Goal: Task Accomplishment & Management: Manage account settings

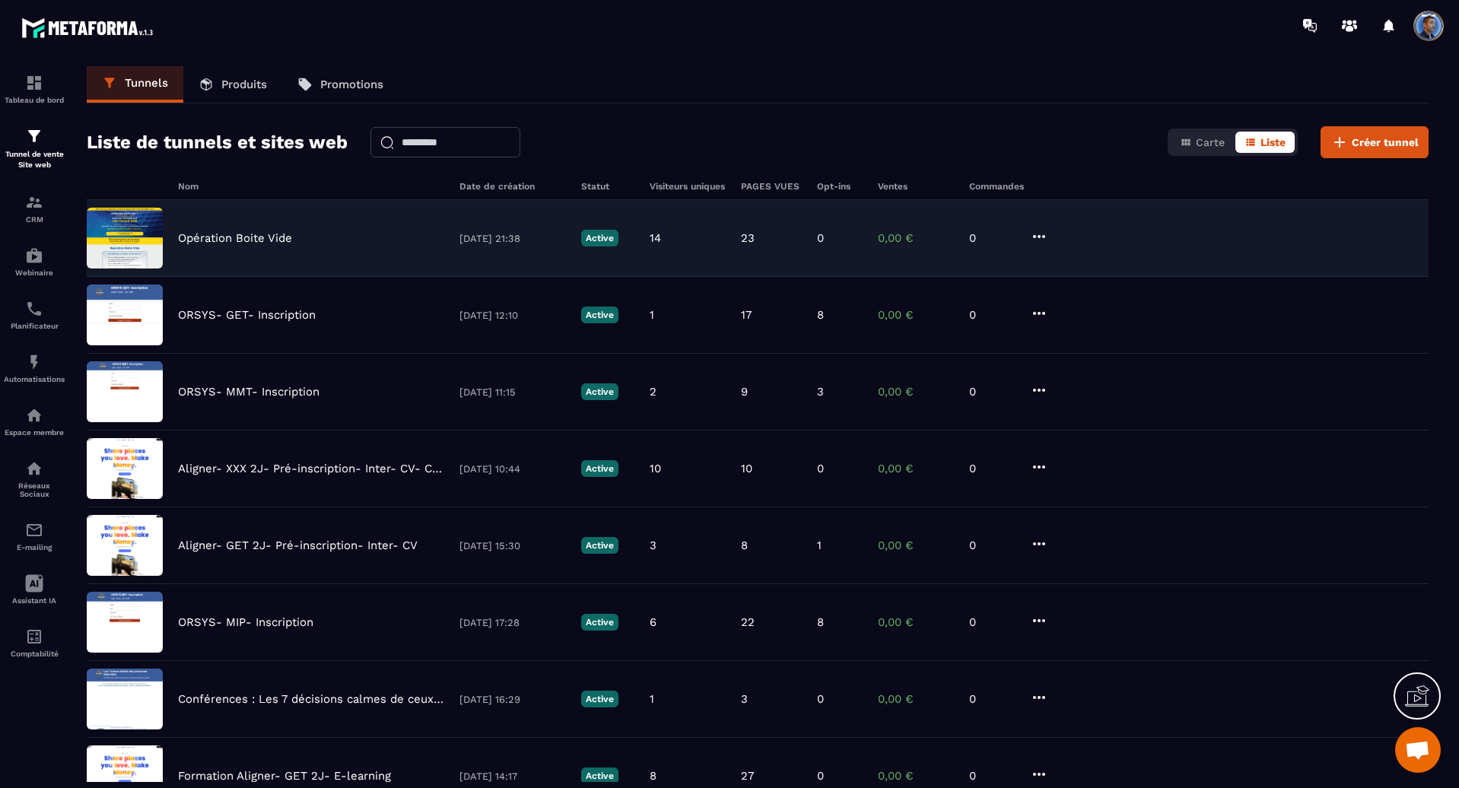
scroll to position [3045, 0]
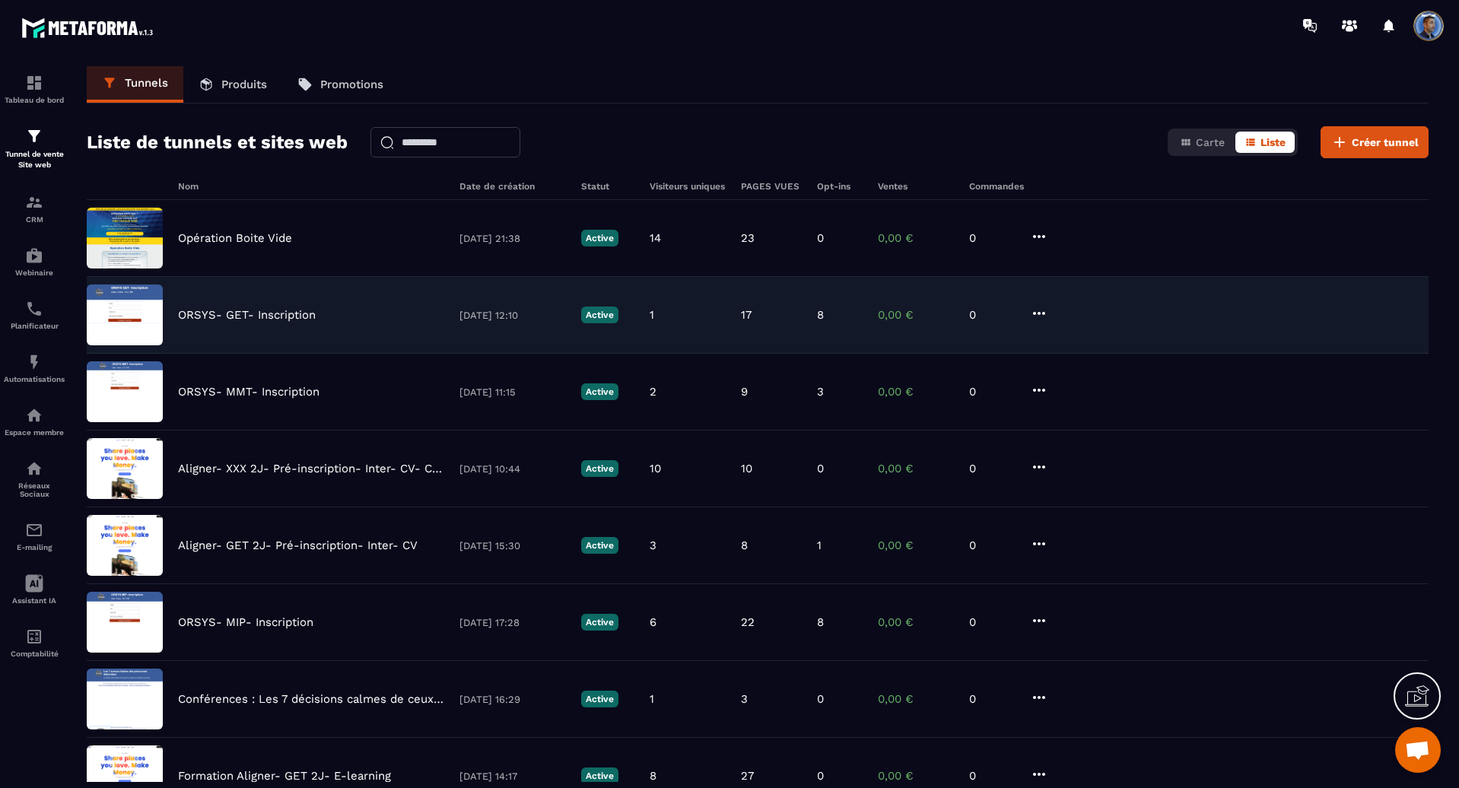
click at [1043, 318] on icon at bounding box center [1039, 313] width 18 height 18
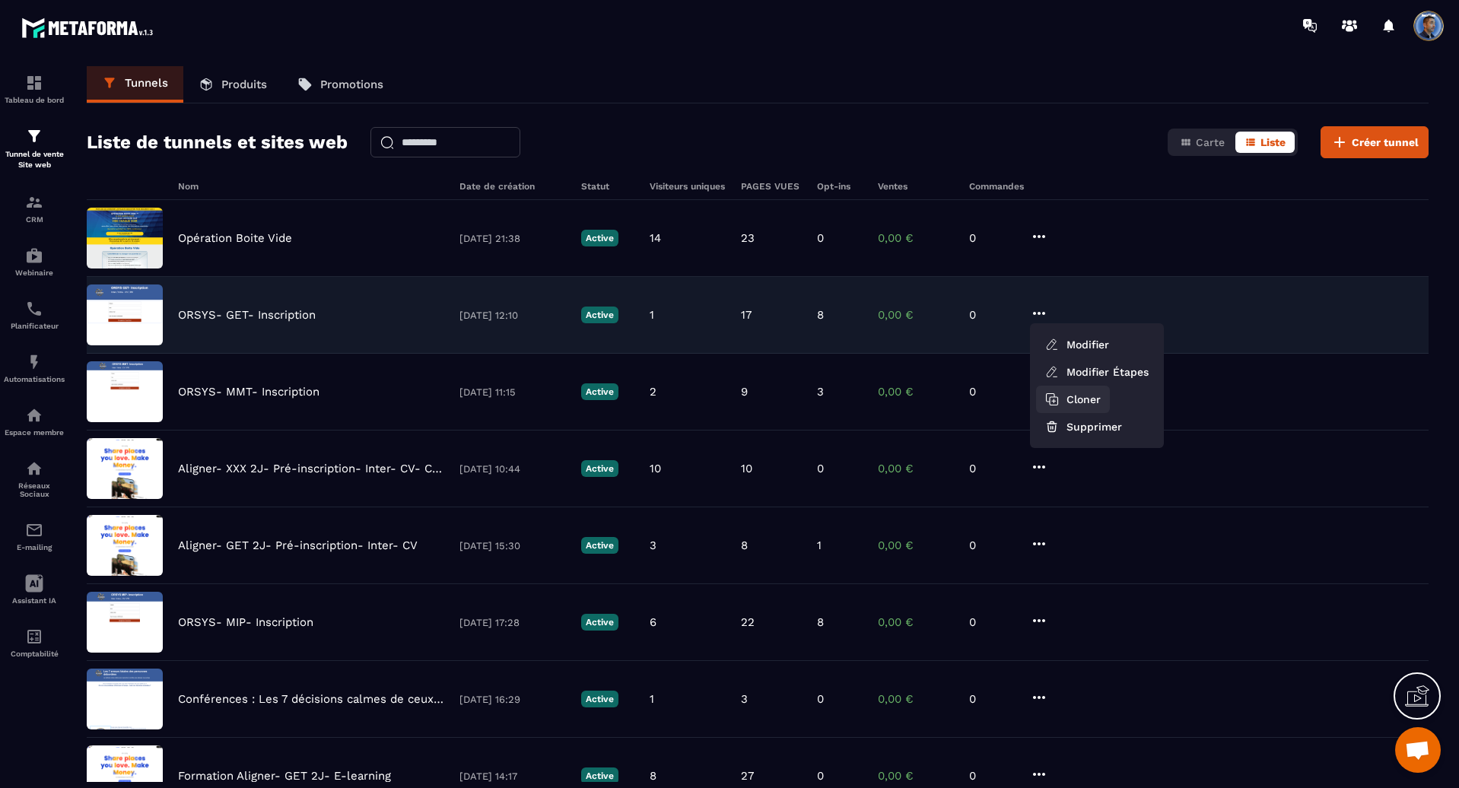
click at [1081, 386] on button "Cloner" at bounding box center [1073, 399] width 74 height 27
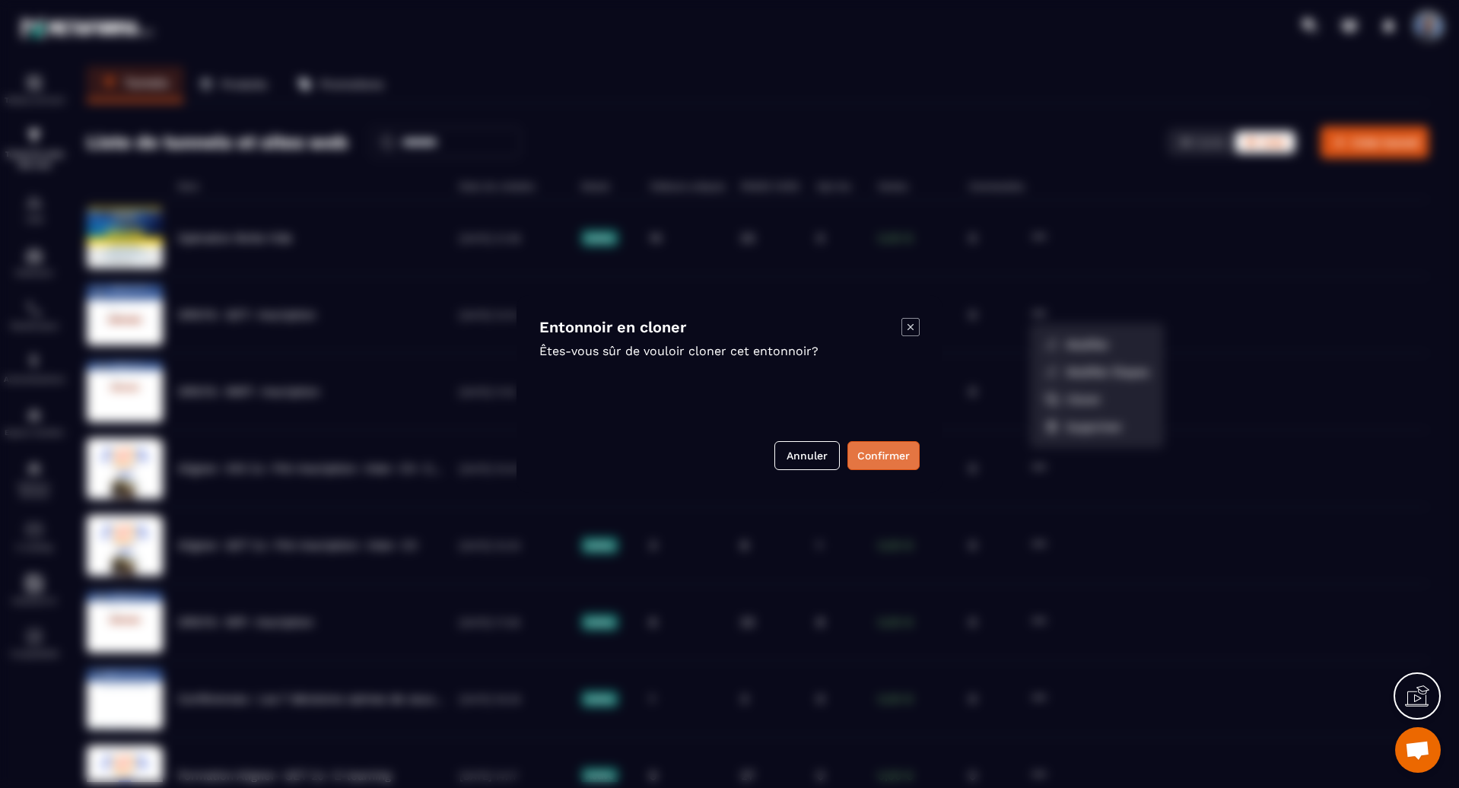
click at [877, 463] on button "Confirmer" at bounding box center [883, 455] width 72 height 29
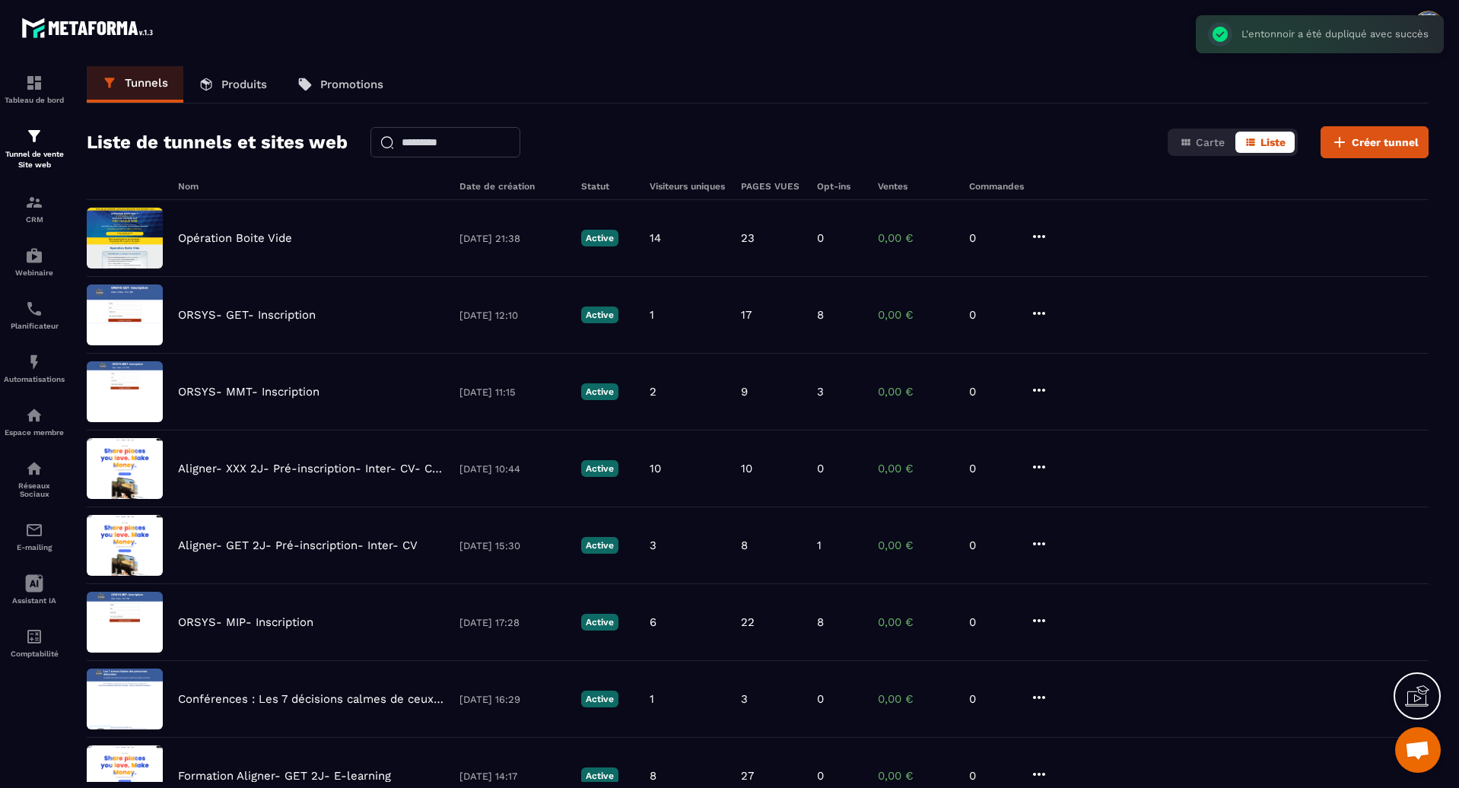
click at [1343, 35] on div "L'entonnoir a été dupliqué avec succès ×" at bounding box center [1320, 34] width 248 height 38
click at [1343, 35] on body "Tableau de bord Tunnel de vente Site web CRM Webinaire Planificateur Automatisa…" at bounding box center [729, 394] width 1459 height 788
click at [478, 139] on input "text" at bounding box center [445, 142] width 150 height 30
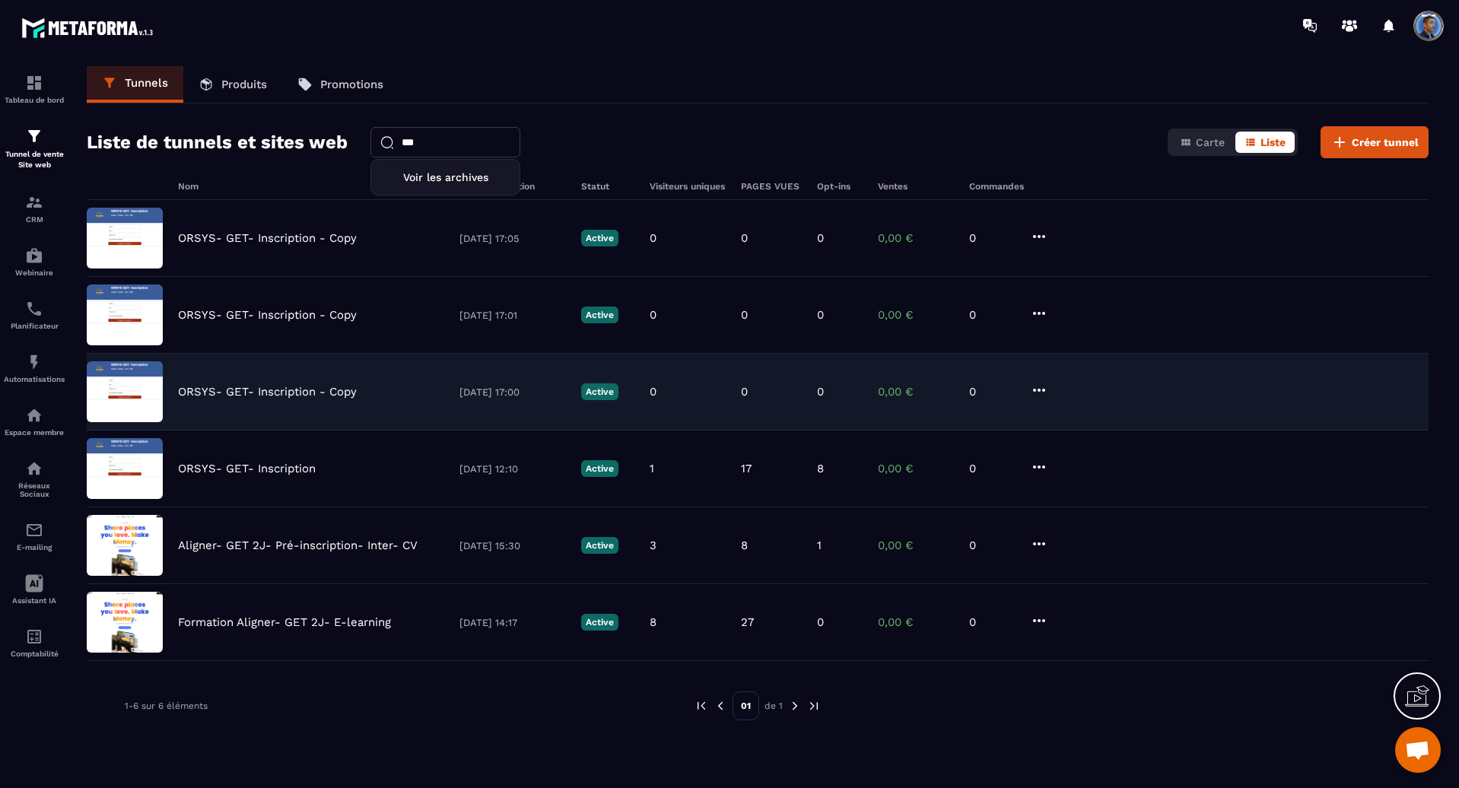
type input "***"
click at [323, 389] on p "ORSYS- GET- Inscription - Copy" at bounding box center [267, 392] width 179 height 14
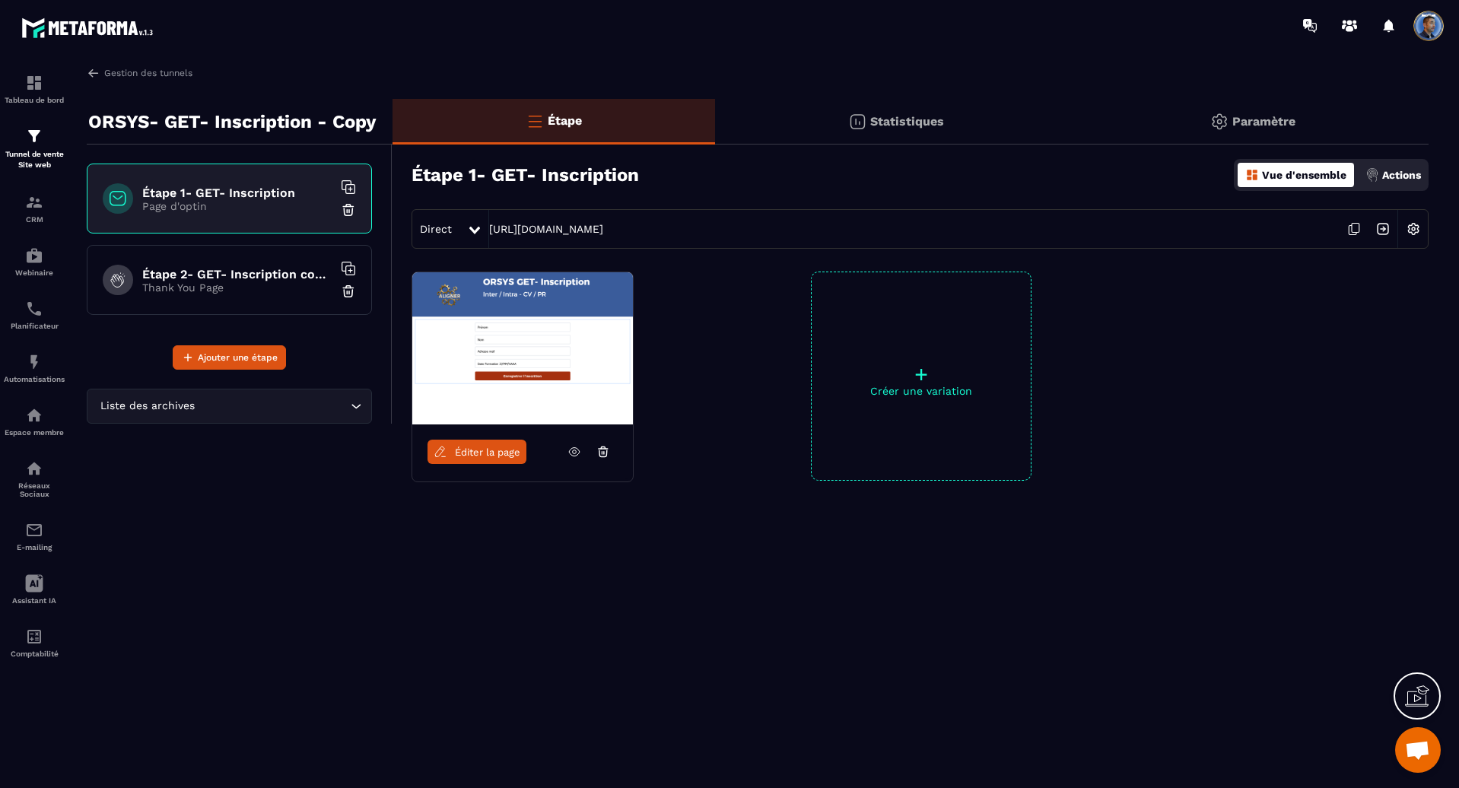
click at [202, 109] on p "ORSYS- GET- Inscription - Copy" at bounding box center [232, 121] width 288 height 30
click at [195, 122] on p "ORSYS- GET- Inscription - Copy" at bounding box center [232, 121] width 288 height 30
click at [215, 121] on p "ORSYS- GET- Inscription - Copy" at bounding box center [232, 121] width 288 height 30
click at [344, 117] on p "ORSYS- GET- Inscription - Copy" at bounding box center [232, 121] width 288 height 30
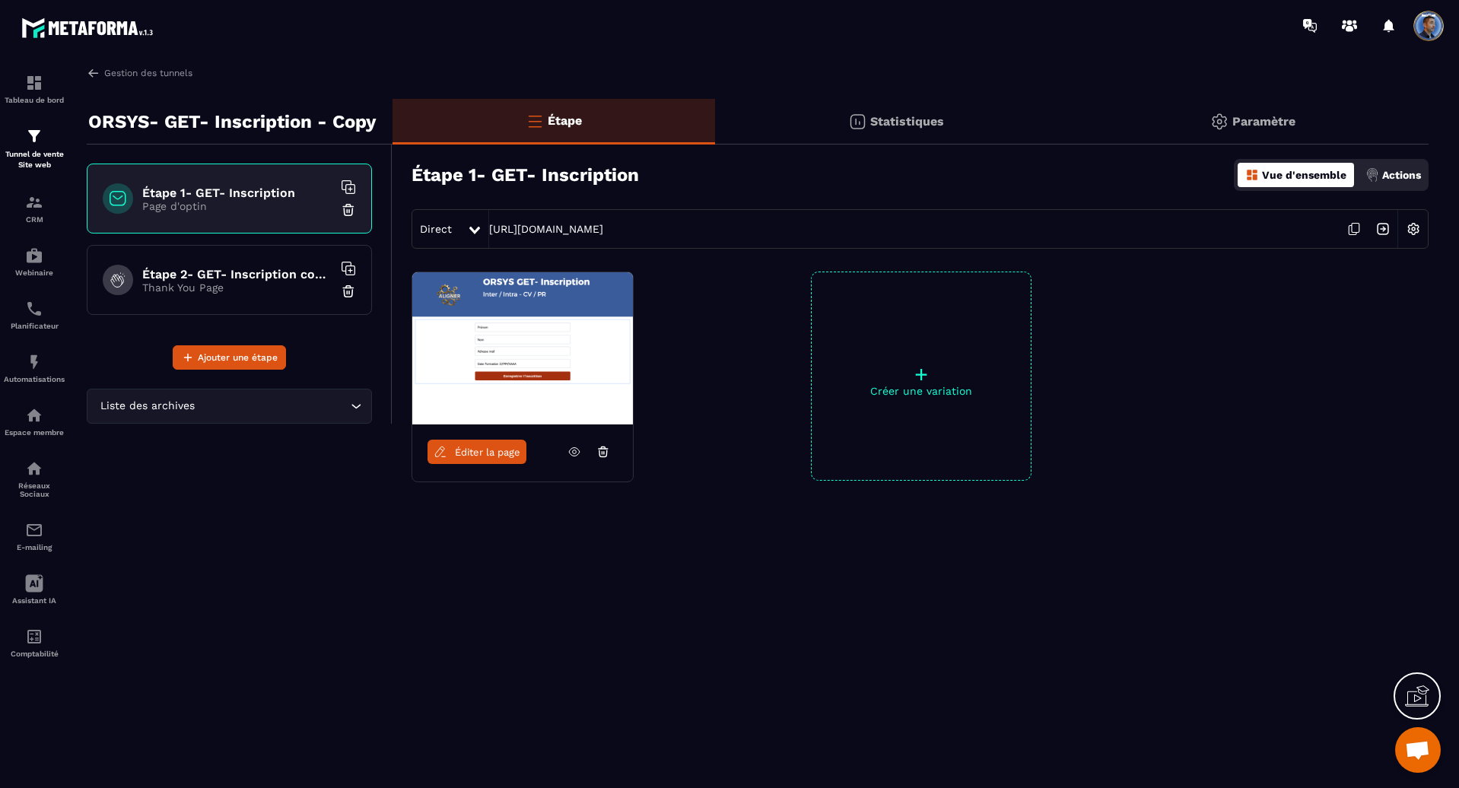
click at [1263, 114] on p "Paramètre" at bounding box center [1263, 121] width 63 height 14
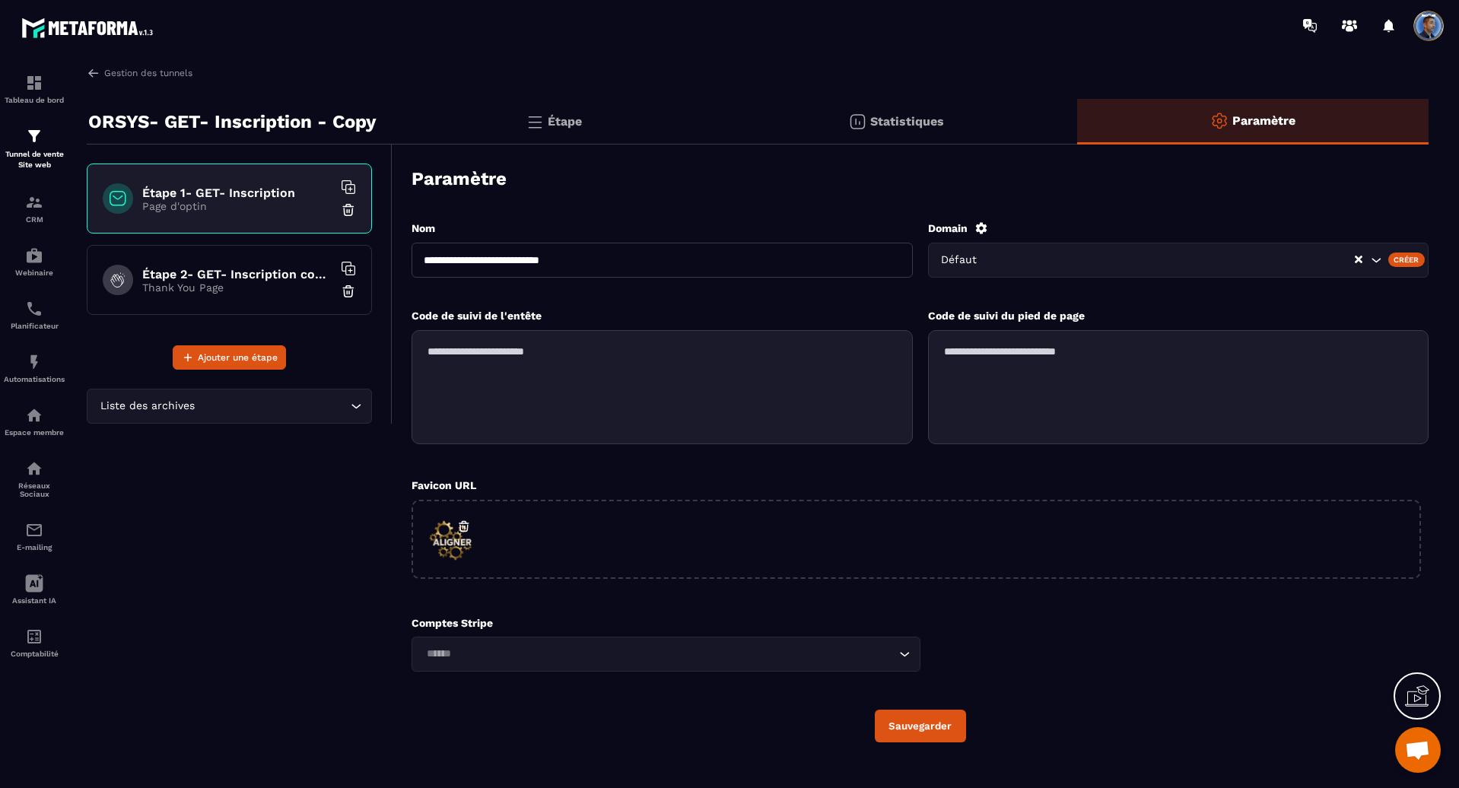
click at [479, 262] on input "**********" at bounding box center [661, 260] width 501 height 35
type input "**********"
drag, startPoint x: 941, startPoint y: 728, endPoint x: 1186, endPoint y: 624, distance: 265.8
click at [1168, 720] on div "Sauvegarder" at bounding box center [919, 726] width 1017 height 33
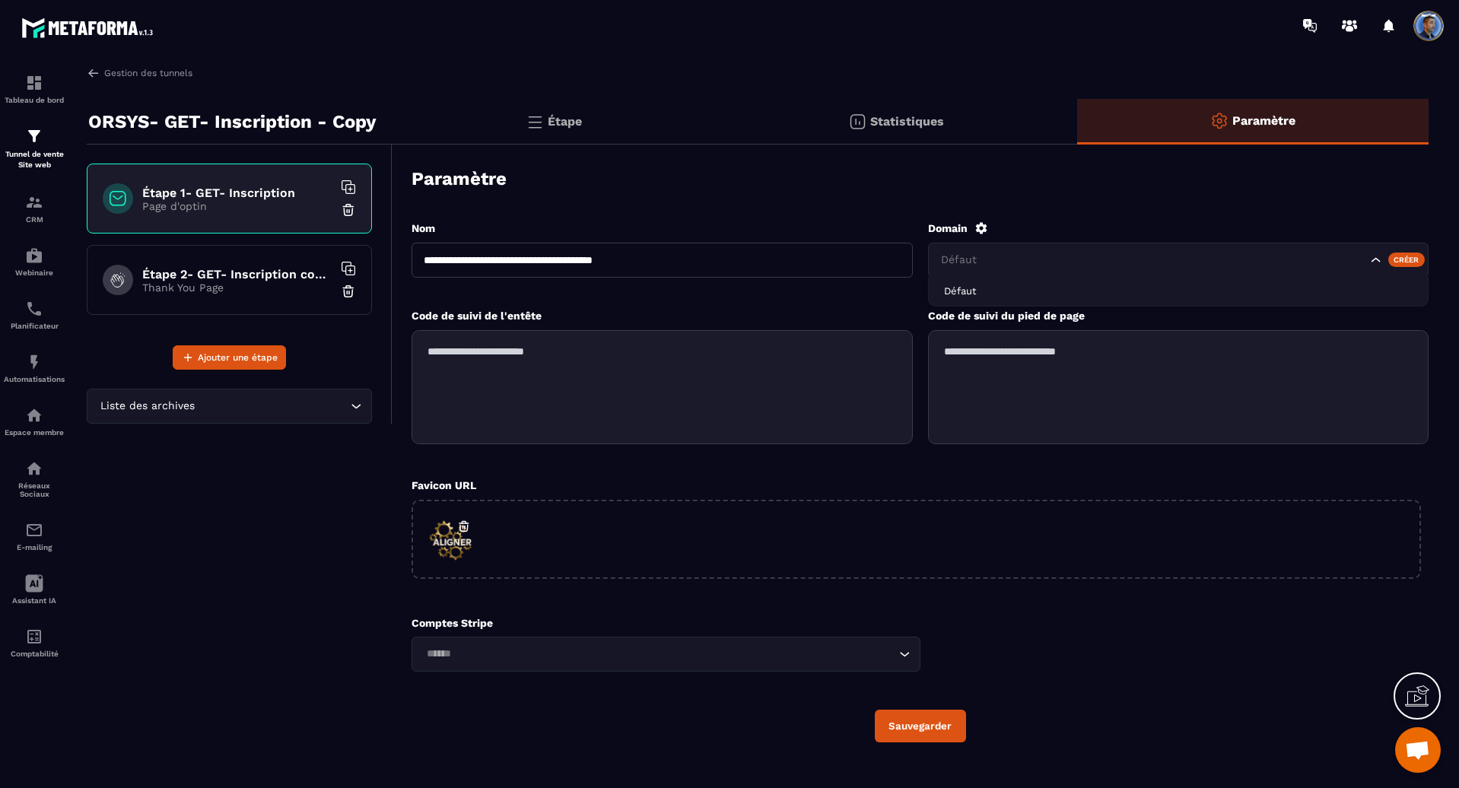
click at [1375, 265] on icon "Search for option" at bounding box center [1375, 260] width 15 height 15
click at [1376, 259] on icon "Search for option" at bounding box center [1375, 260] width 15 height 15
click at [1415, 259] on div "Créer" at bounding box center [1406, 260] width 37 height 14
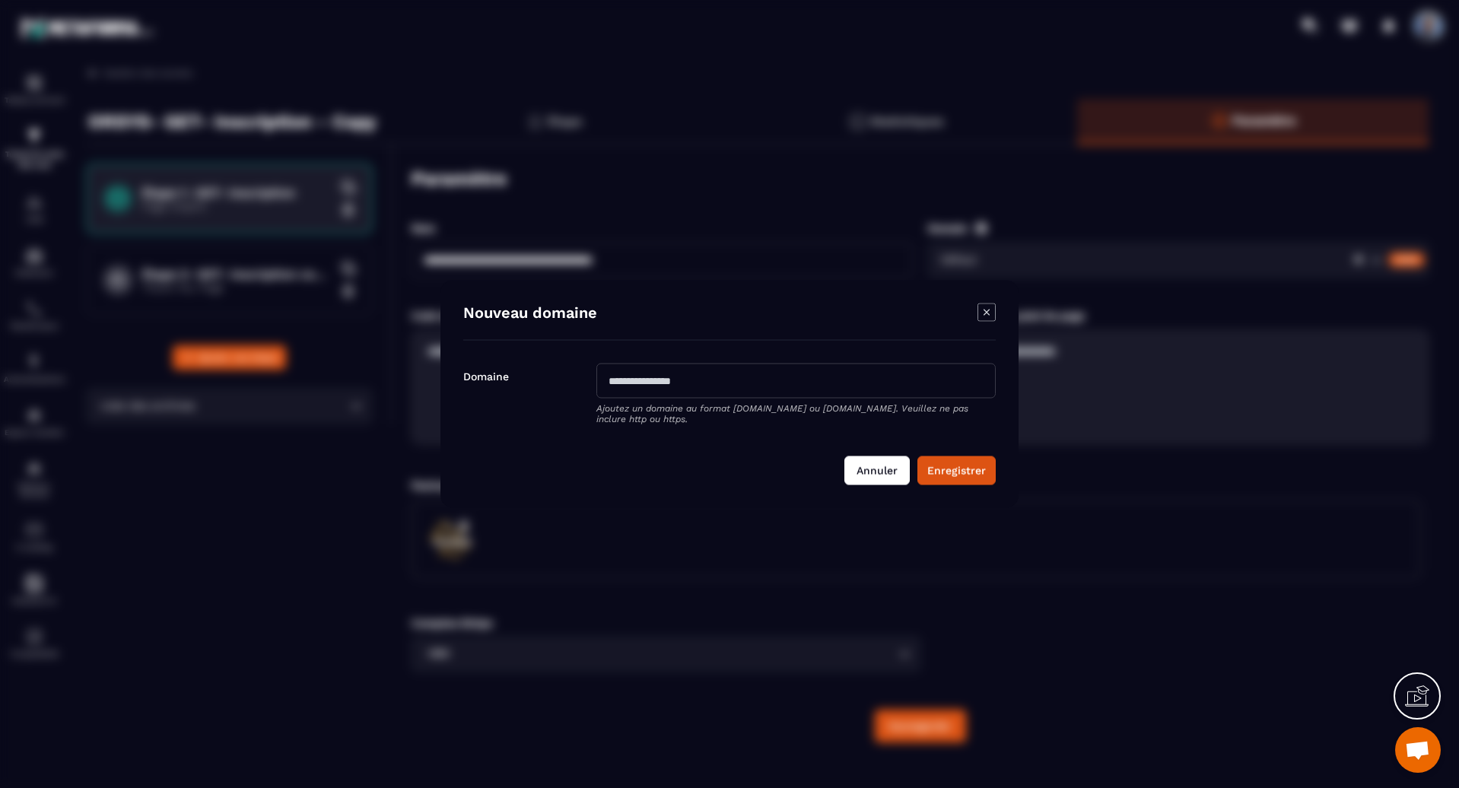
click at [872, 461] on button "Annuler" at bounding box center [876, 470] width 65 height 29
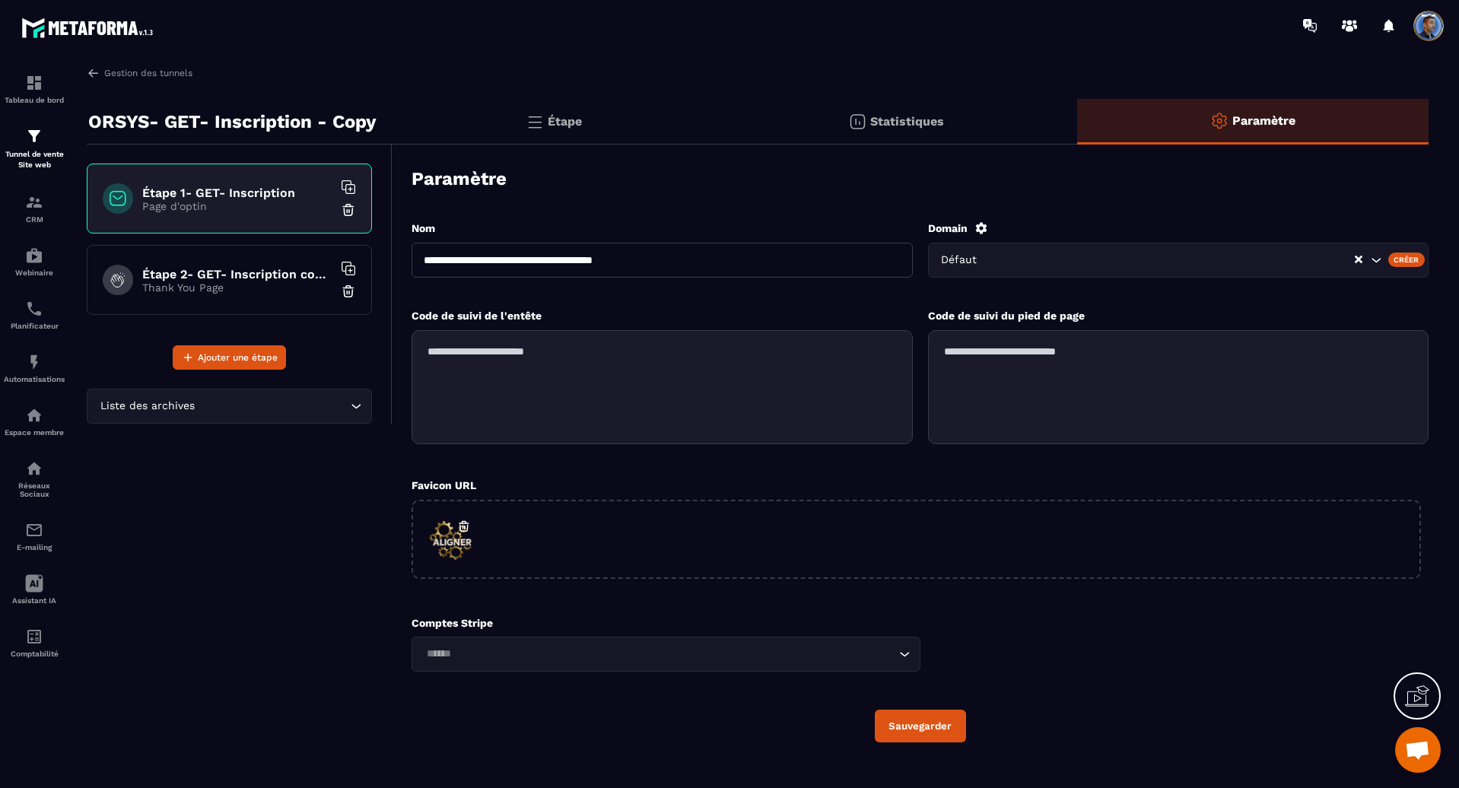
click at [916, 722] on button "Sauvegarder" at bounding box center [920, 726] width 91 height 33
click at [573, 123] on p "Étape" at bounding box center [565, 121] width 34 height 14
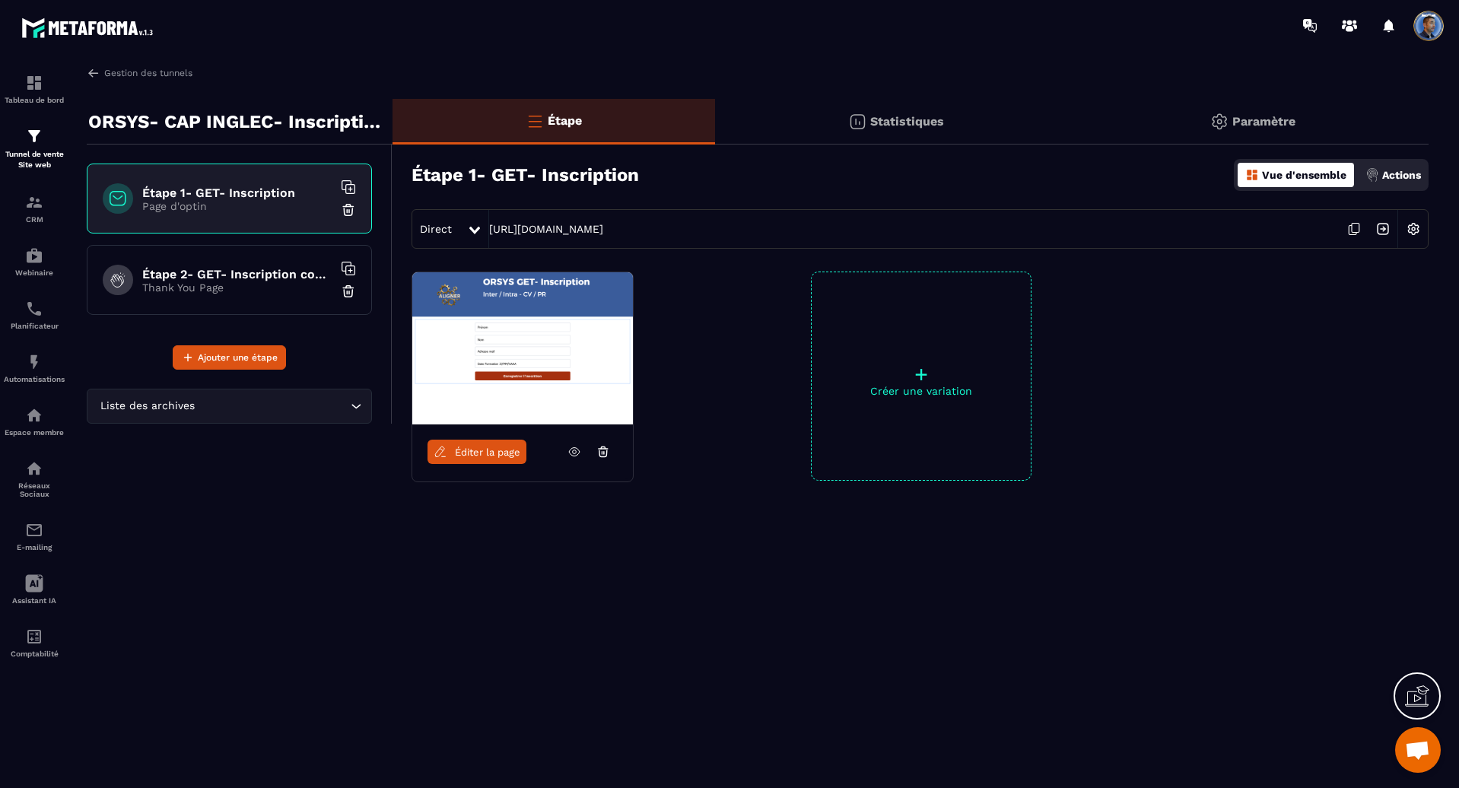
click at [1398, 178] on p "Actions" at bounding box center [1401, 175] width 39 height 12
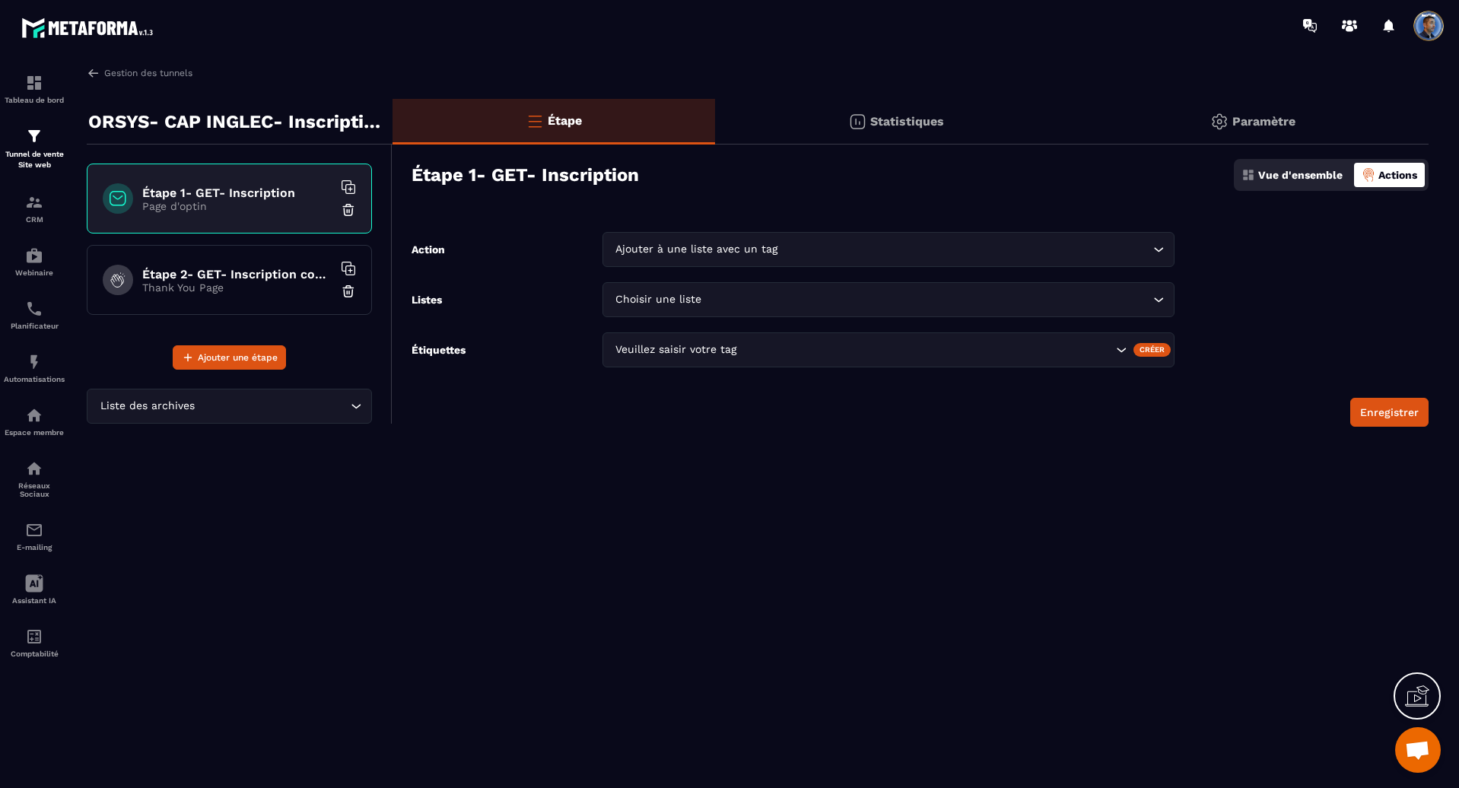
click at [796, 250] on input "Search for option" at bounding box center [965, 249] width 368 height 17
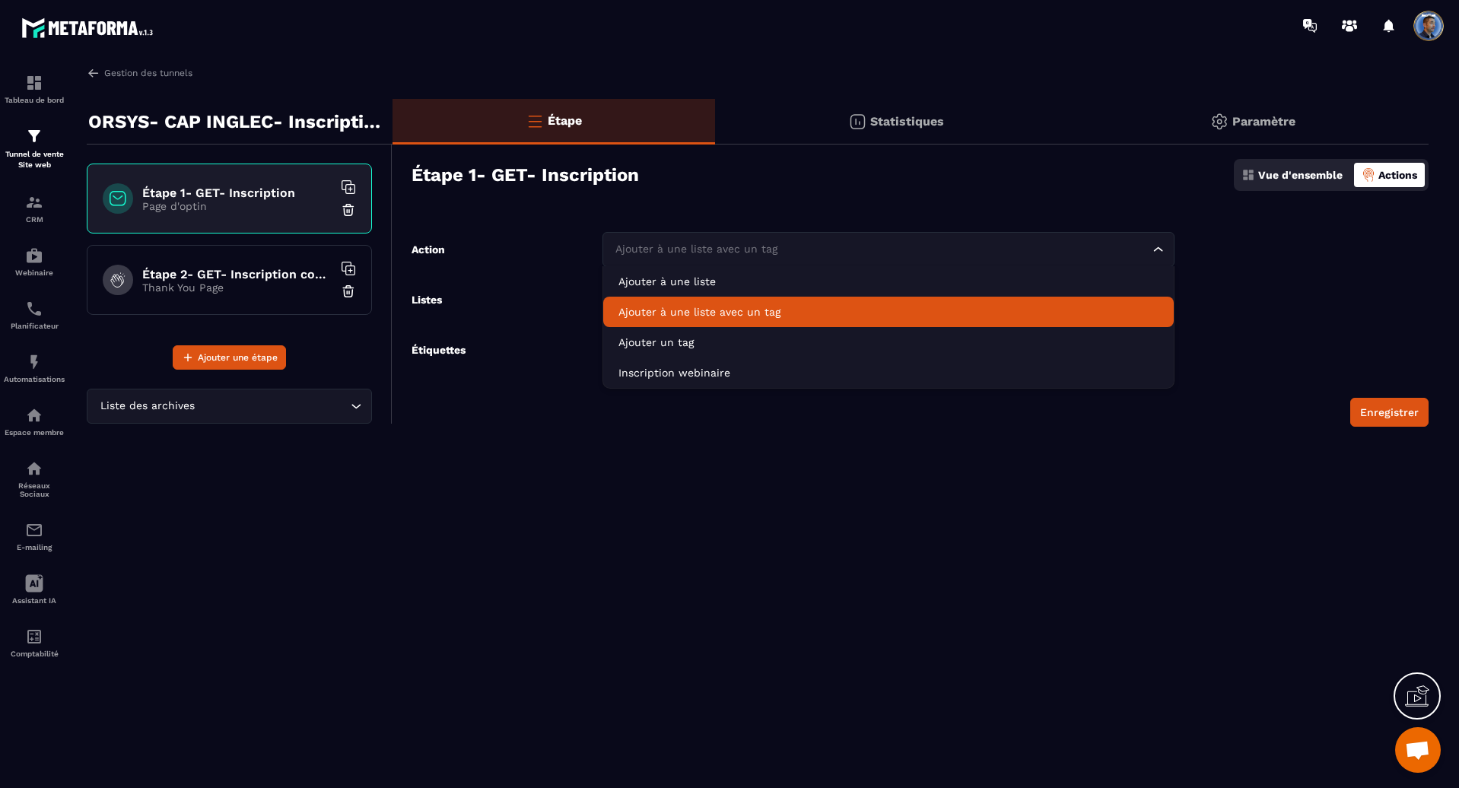
click at [730, 308] on p "Ajouter à une liste avec un tag" at bounding box center [888, 311] width 540 height 15
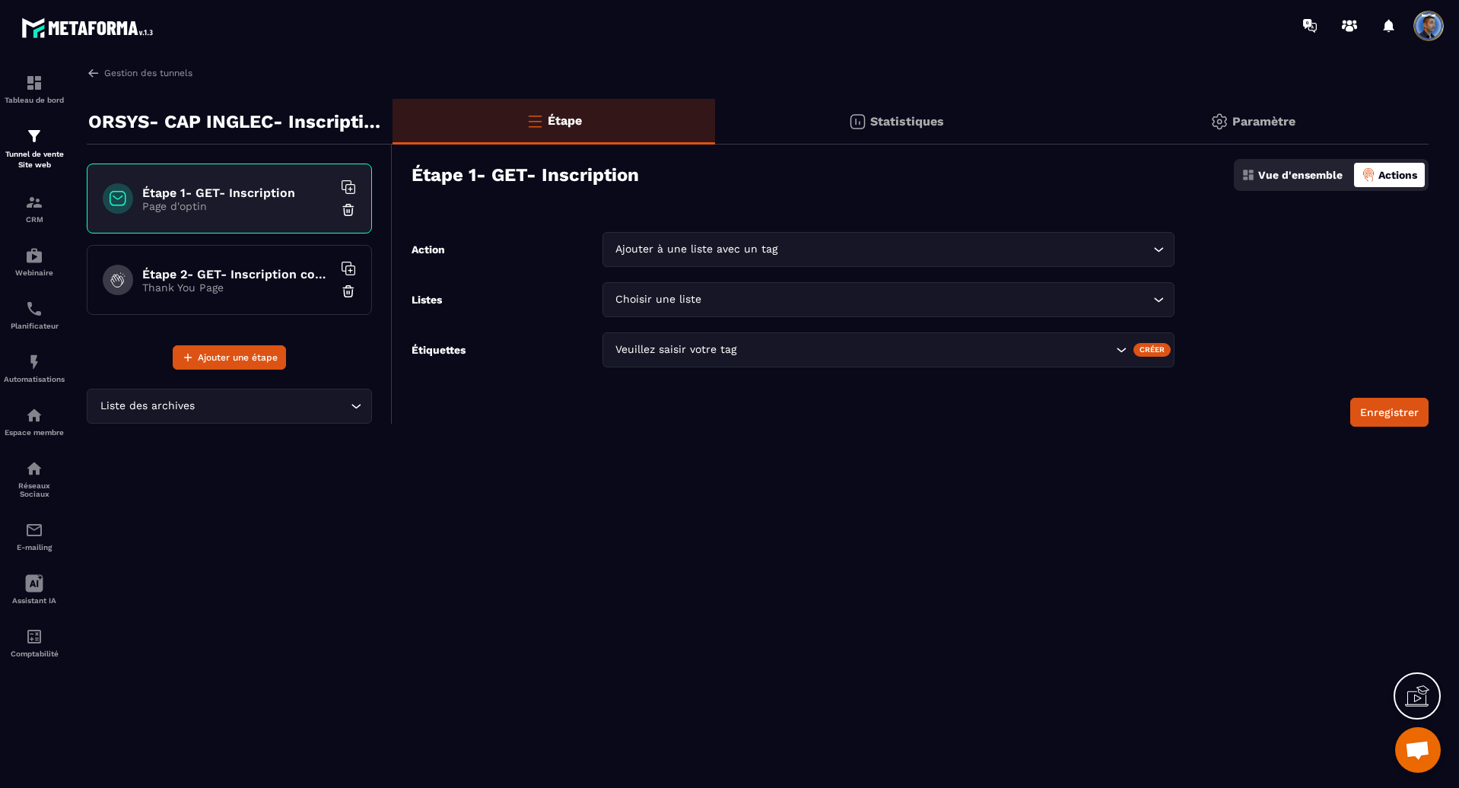
click at [742, 300] on input "Search for option" at bounding box center [927, 299] width 444 height 17
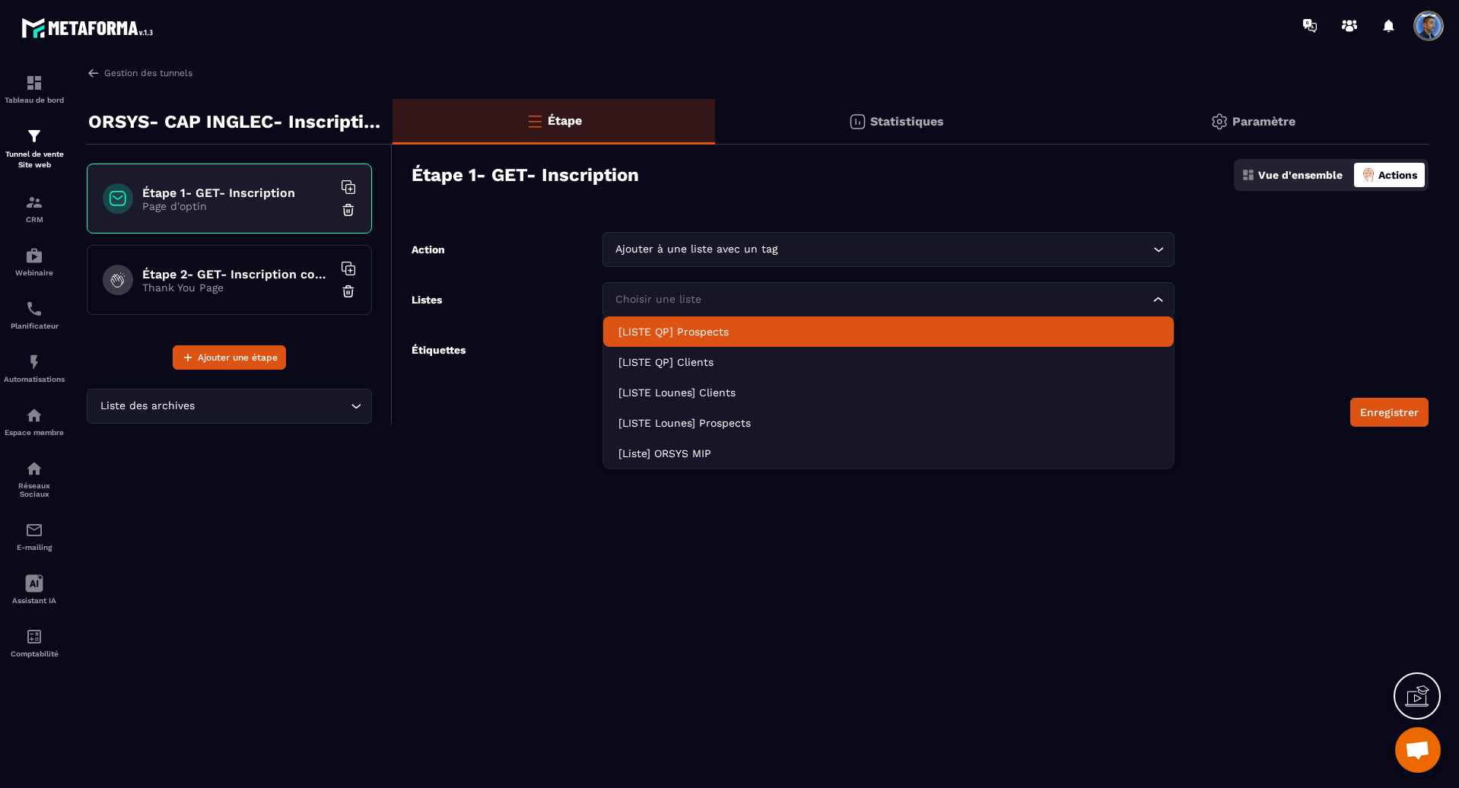
click at [742, 326] on p "[LISTE QP] Prospects" at bounding box center [888, 331] width 540 height 15
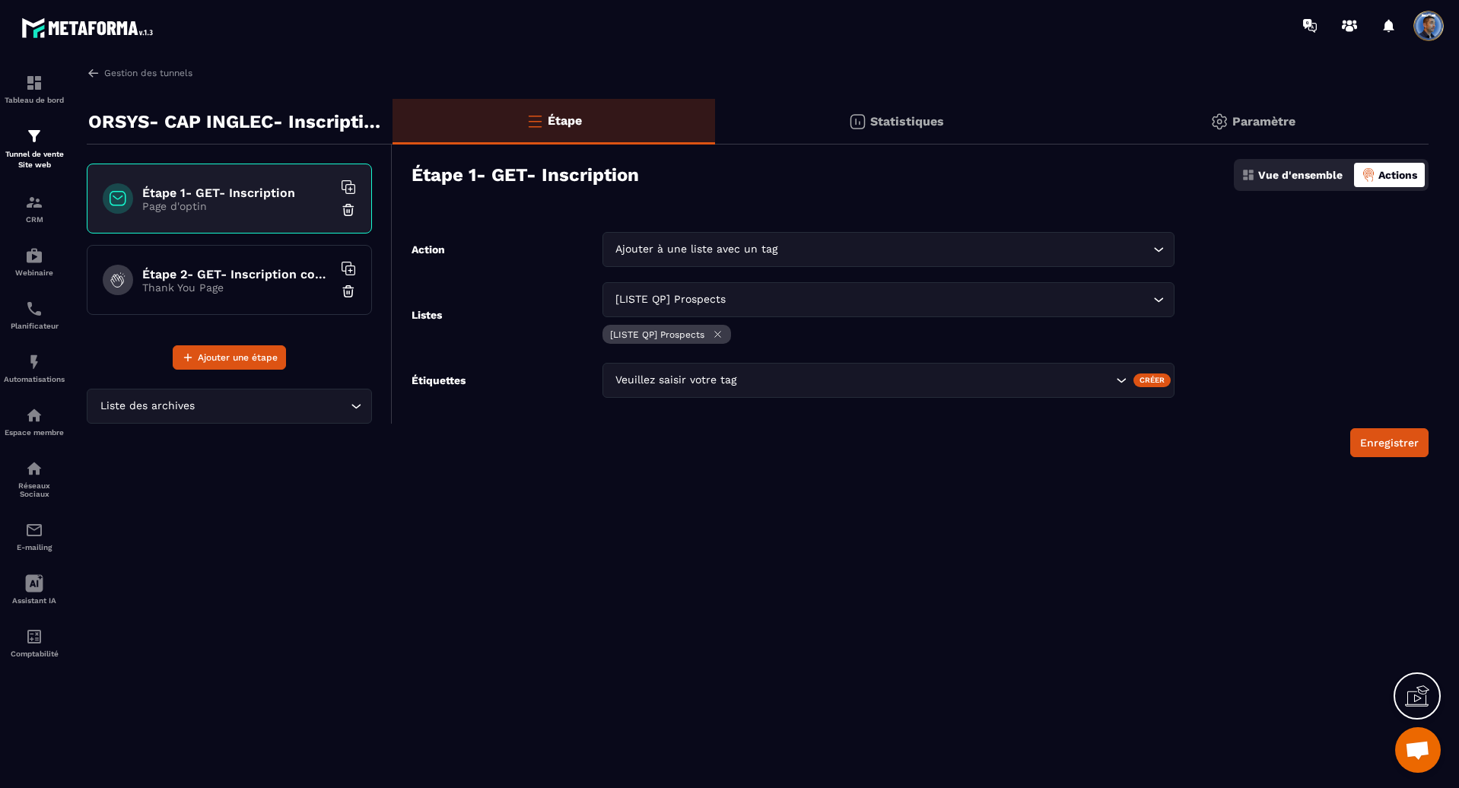
click at [792, 382] on input "Search for option" at bounding box center [926, 380] width 373 height 17
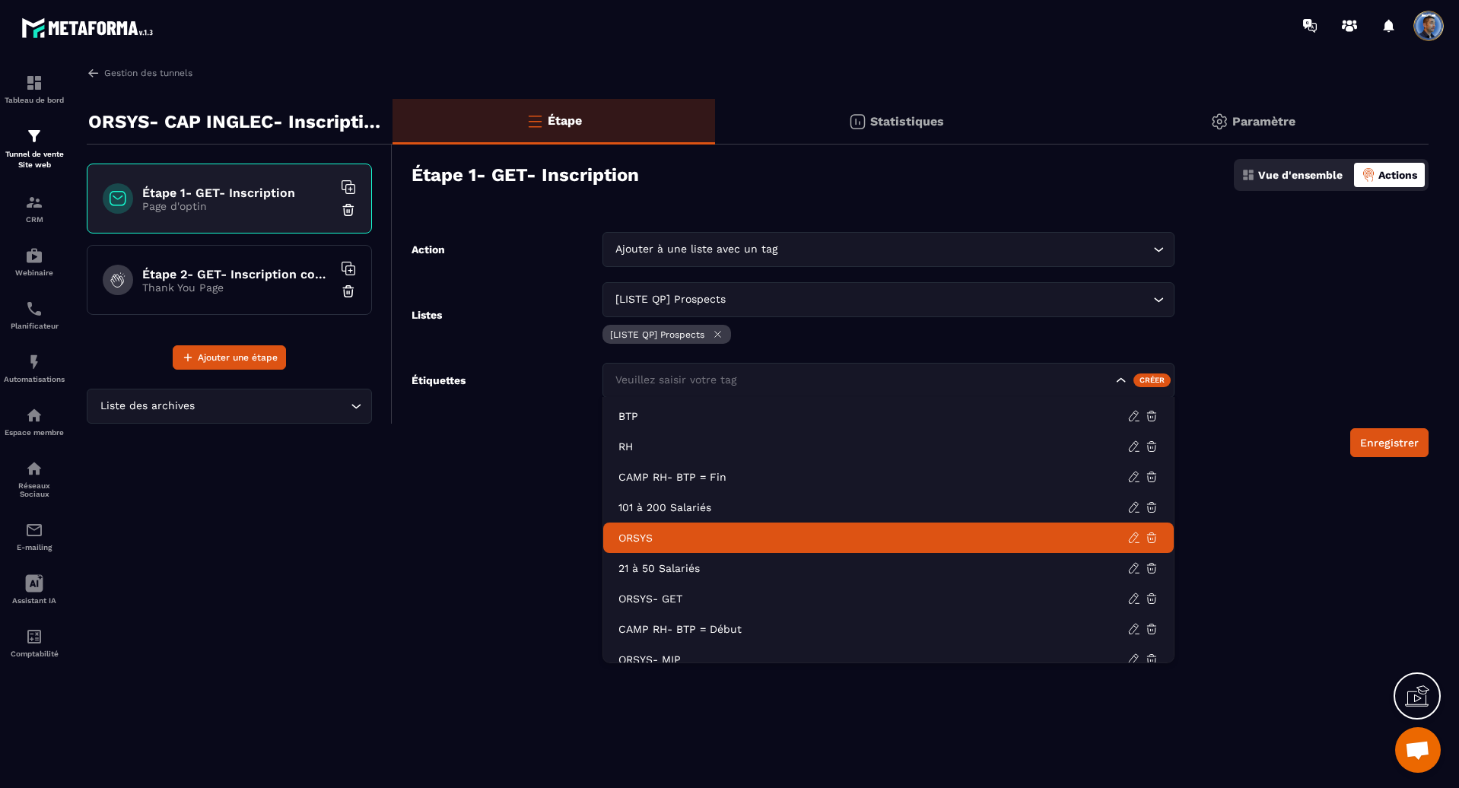
click at [725, 531] on p "ORSYS" at bounding box center [872, 537] width 509 height 15
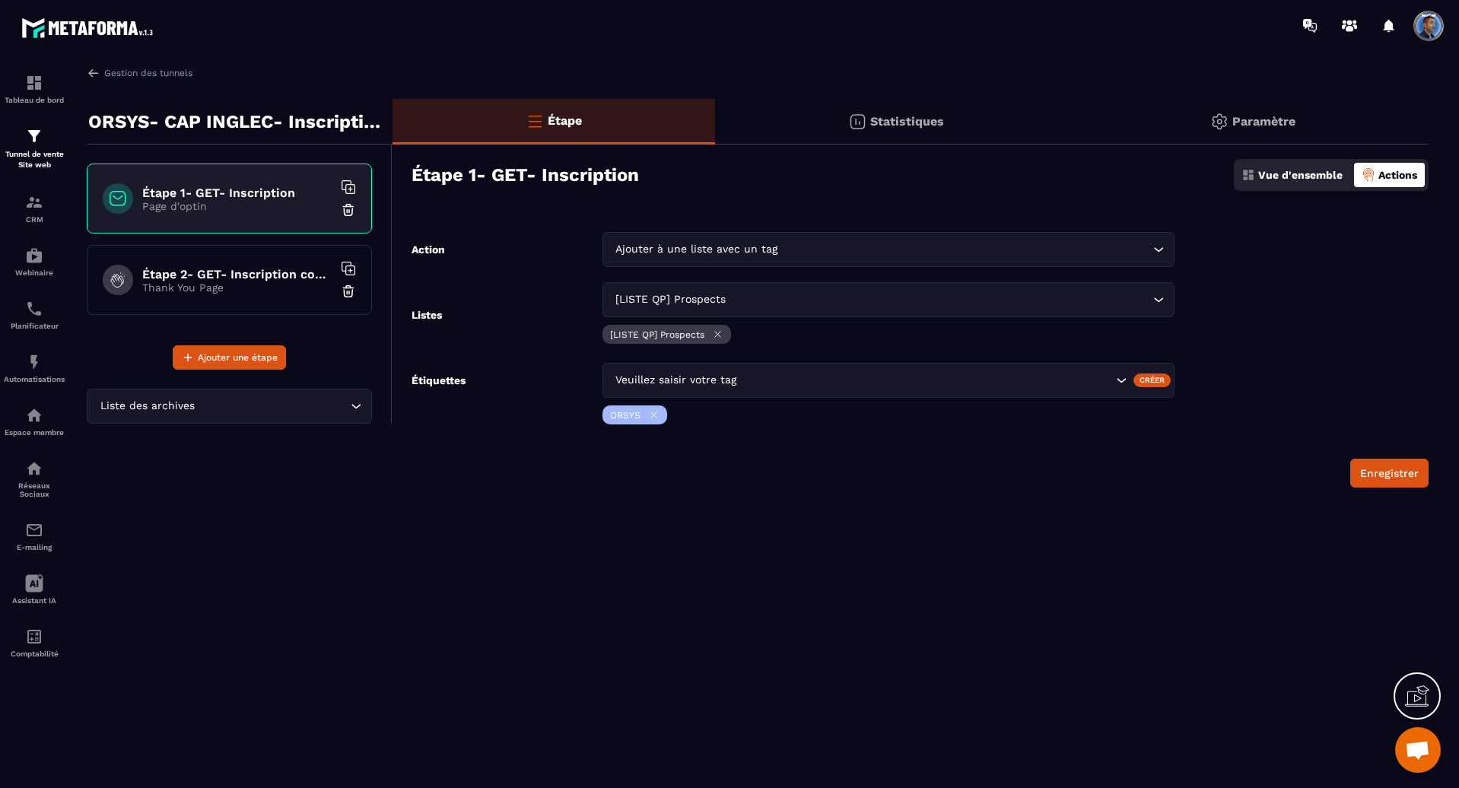
click at [783, 371] on div "Veuillez saisir votre tag" at bounding box center [888, 380] width 572 height 35
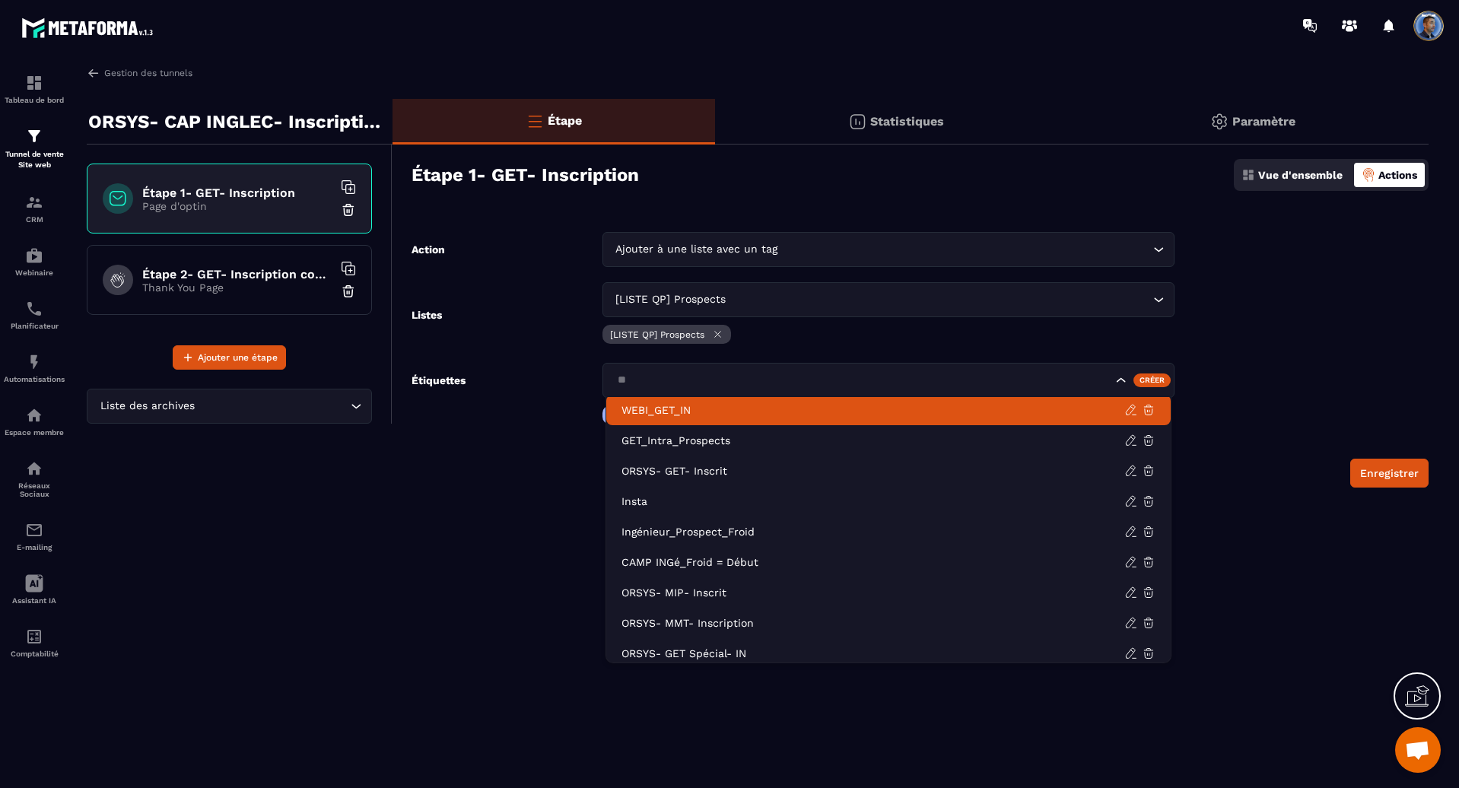
scroll to position [168, 0]
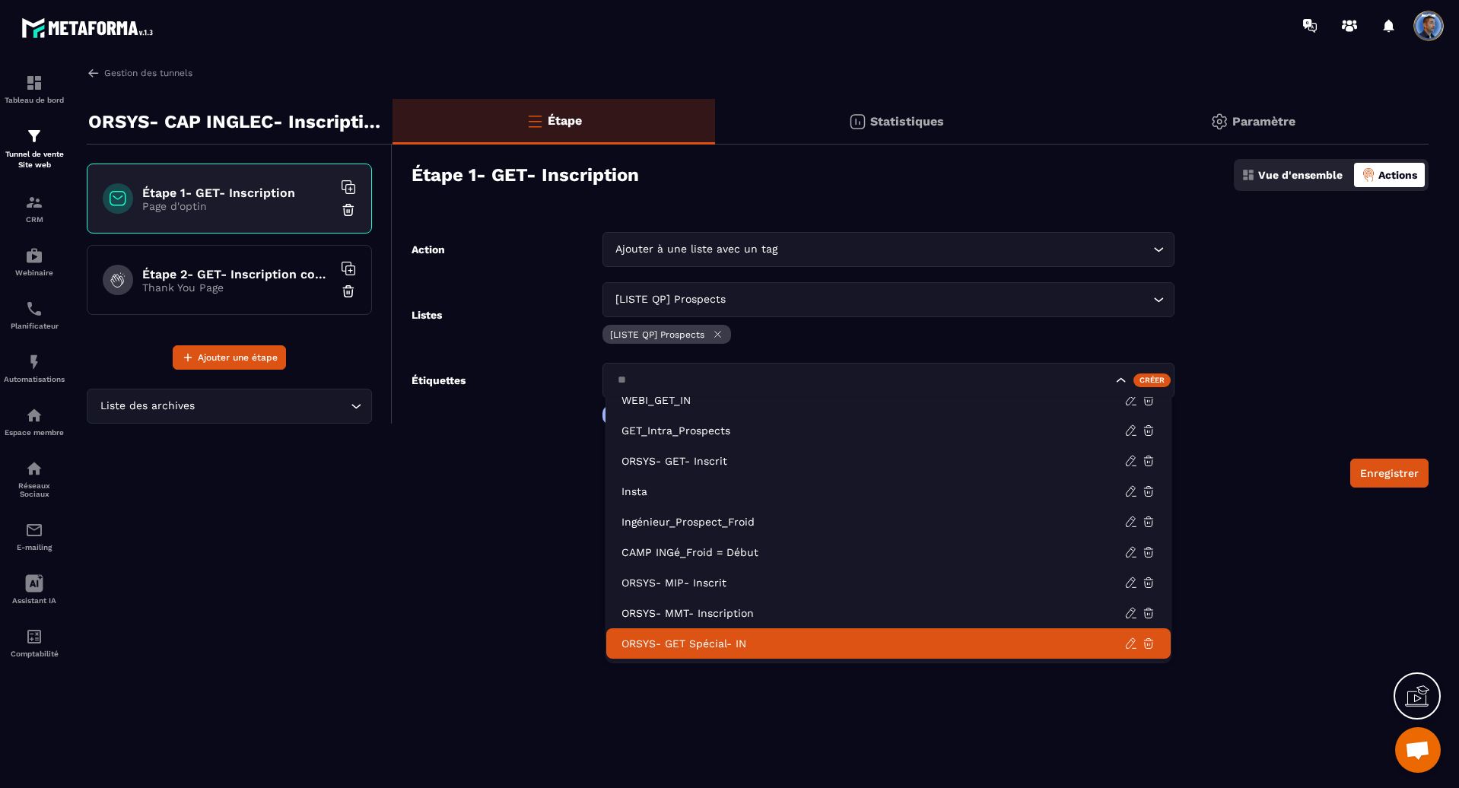
click at [721, 643] on p "ORSYS- GET Spécial- IN" at bounding box center [872, 643] width 503 height 15
type input "**"
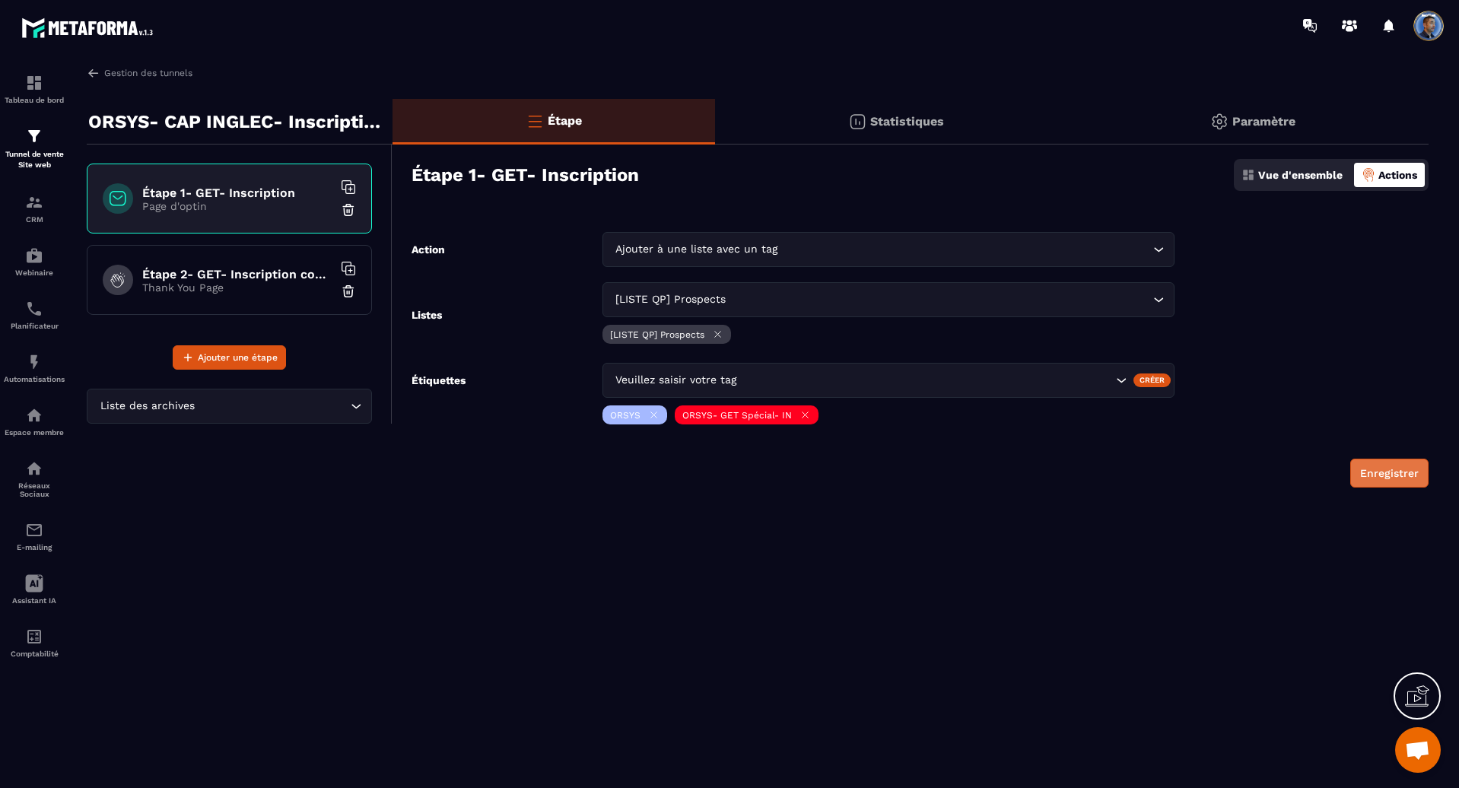
click at [1390, 471] on button "Enregistrer" at bounding box center [1389, 473] width 78 height 29
click at [289, 191] on h6 "Étape 1- GET- Inscription" at bounding box center [237, 193] width 190 height 14
click at [1306, 176] on p "Vue d'ensemble" at bounding box center [1300, 175] width 84 height 12
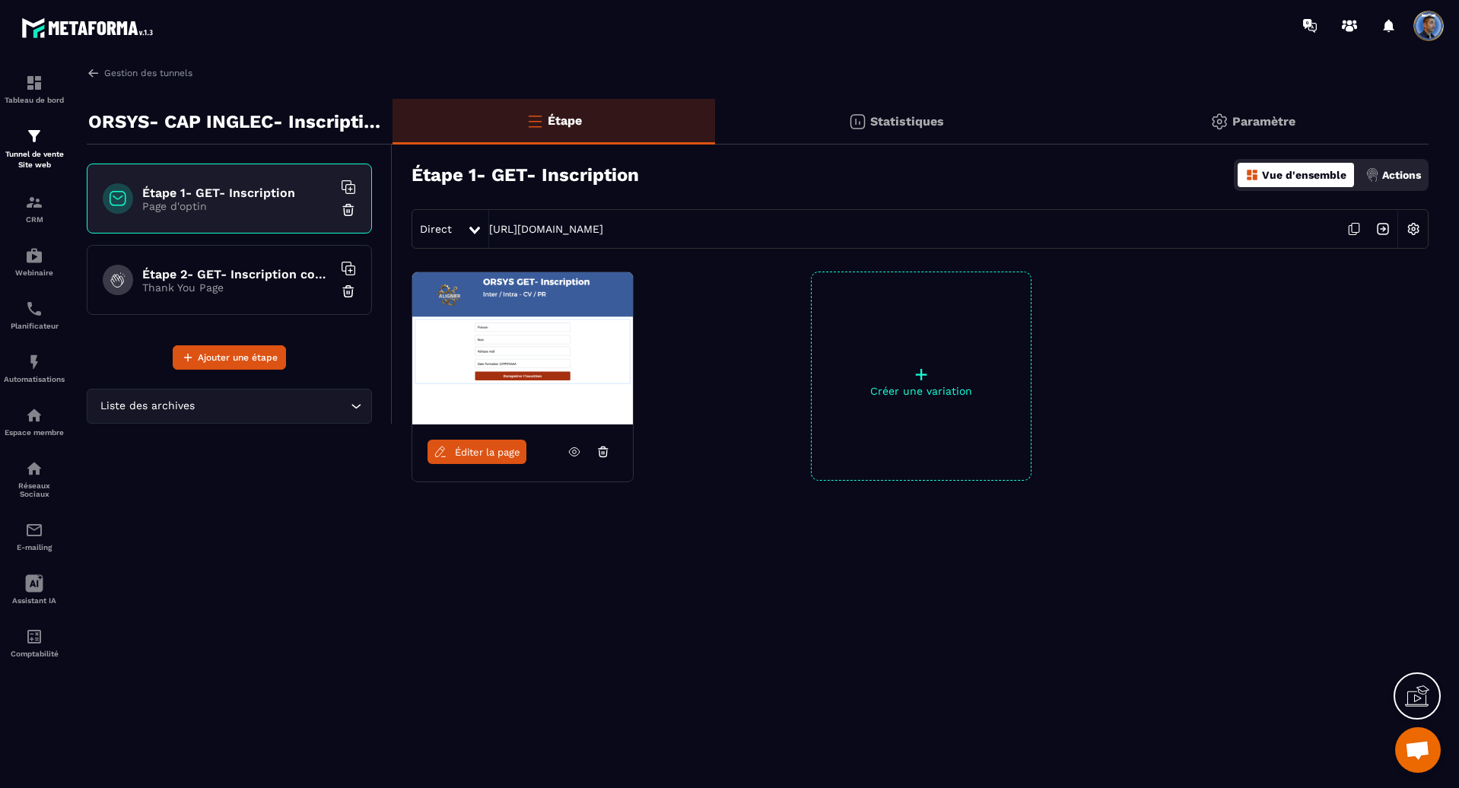
click at [497, 452] on span "Éditer la page" at bounding box center [487, 451] width 65 height 11
